Goal: Complete application form

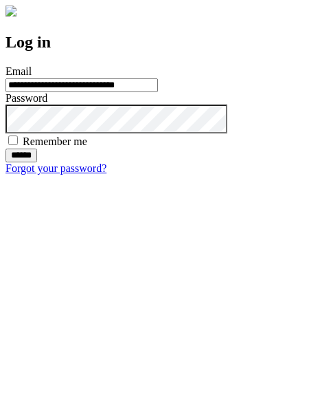
type input "**********"
click at [37, 162] on input "******" at bounding box center [22, 156] width 32 height 14
type input "**********"
click at [37, 162] on input "******" at bounding box center [22, 156] width 32 height 14
